Goal: Task Accomplishment & Management: Manage account settings

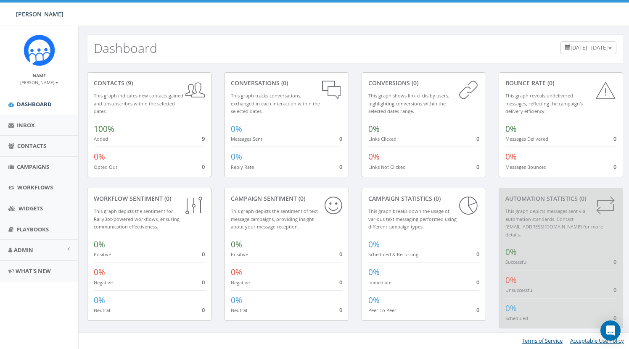
click at [44, 83] on small "[PERSON_NAME]" at bounding box center [39, 82] width 38 height 6
click at [82, 63] on div "Dashboard May 23, 2025 - August 21, 2025" at bounding box center [355, 45] width 552 height 38
click at [36, 166] on span "Campaigns" at bounding box center [33, 167] width 32 height 8
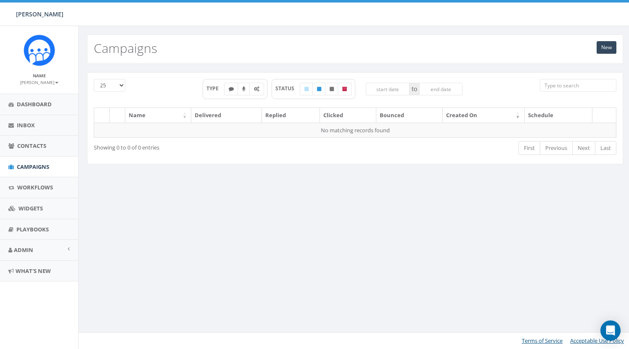
click at [45, 79] on small "[PERSON_NAME]" at bounding box center [39, 82] width 38 height 6
click at [43, 90] on link "Profile" at bounding box center [42, 95] width 66 height 11
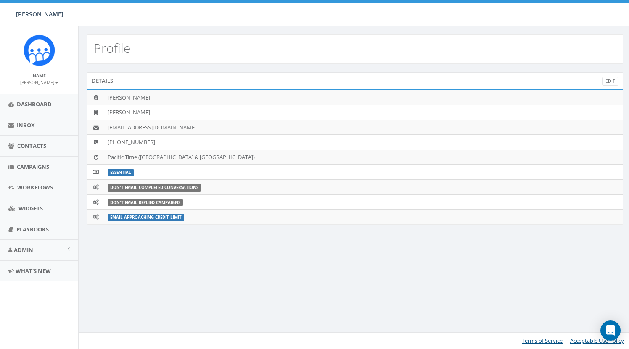
click at [53, 82] on small "[PERSON_NAME]" at bounding box center [39, 82] width 38 height 6
click at [33, 105] on link "Sign Out" at bounding box center [42, 105] width 66 height 11
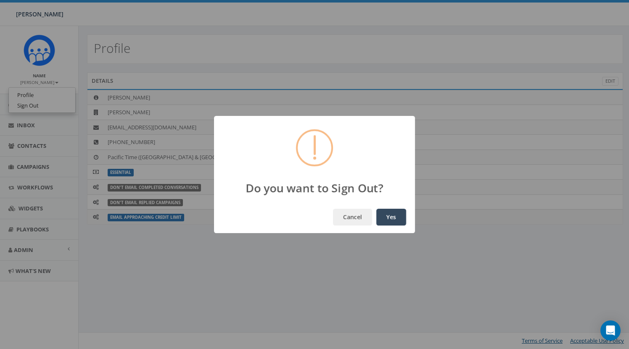
click at [395, 218] on button "Yes" at bounding box center [391, 217] width 30 height 17
